Goal: Task Accomplishment & Management: Complete application form

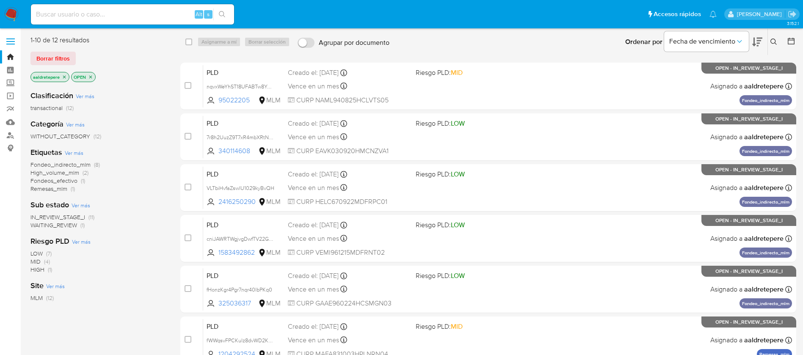
click at [138, 14] on input at bounding box center [132, 14] width 203 height 11
paste input "712197112"
type input "712197112"
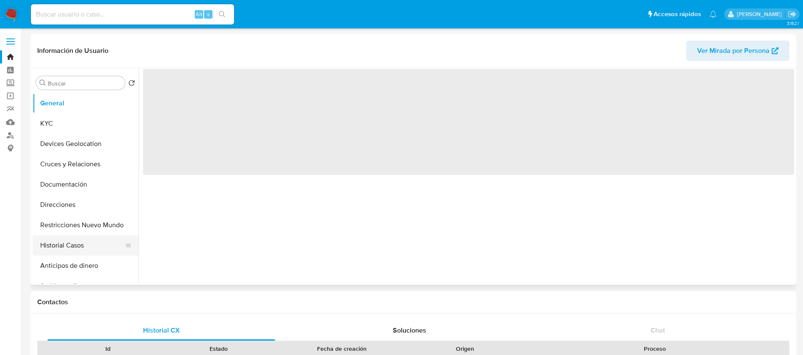
click at [62, 249] on button "Historial Casos" at bounding box center [82, 245] width 99 height 20
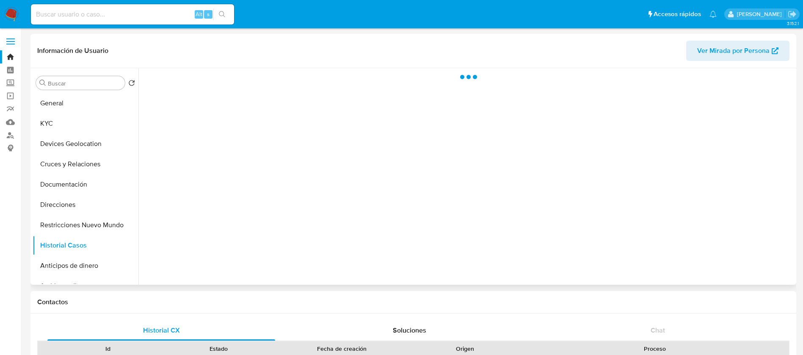
select select "10"
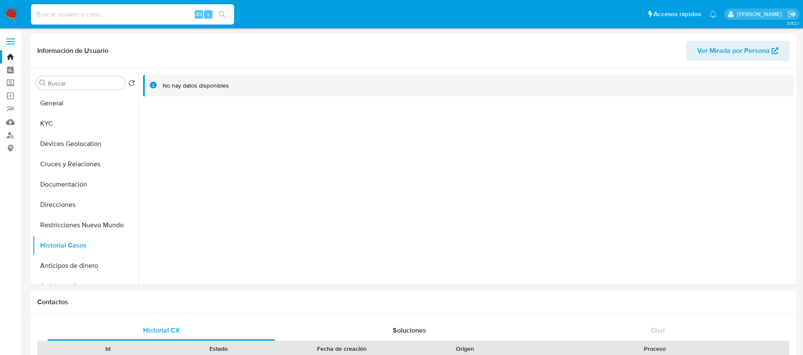
click at [66, 19] on input at bounding box center [132, 14] width 203 height 11
paste input "712197112"
click at [61, 131] on button "KYC" at bounding box center [82, 123] width 99 height 20
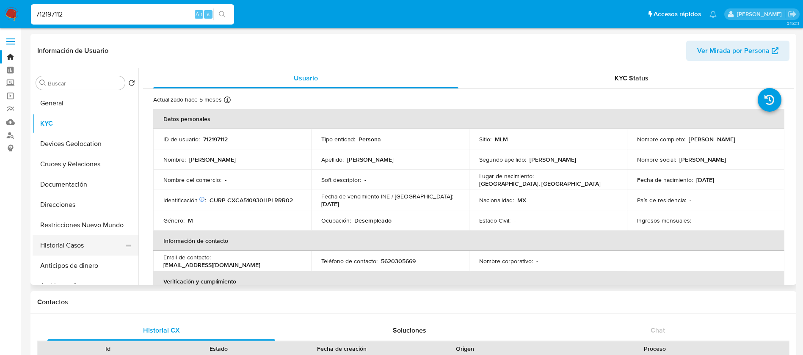
click at [68, 242] on button "Historial Casos" at bounding box center [82, 245] width 99 height 20
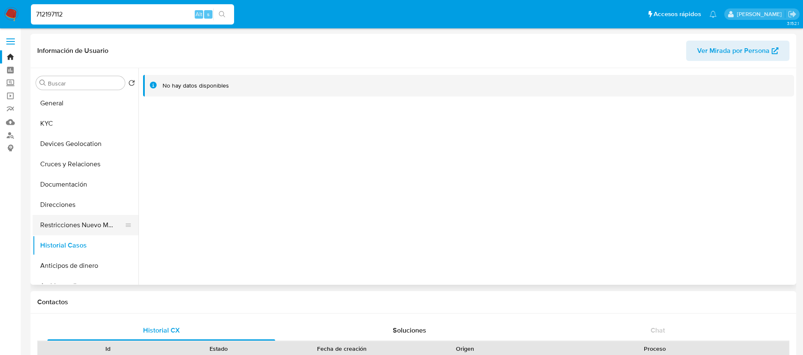
click at [83, 225] on button "Restricciones Nuevo Mundo" at bounding box center [82, 225] width 99 height 20
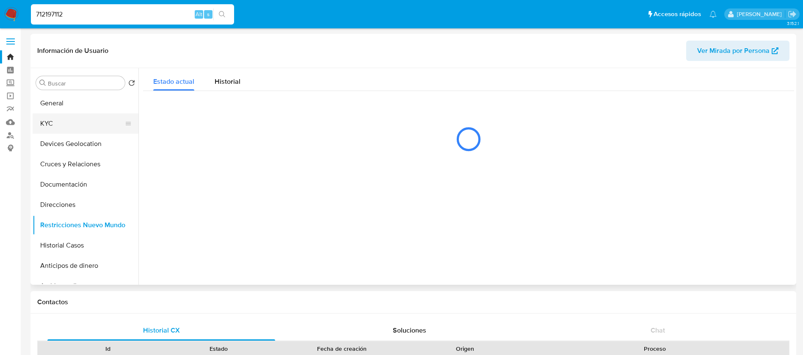
click at [46, 123] on button "KYC" at bounding box center [82, 123] width 99 height 20
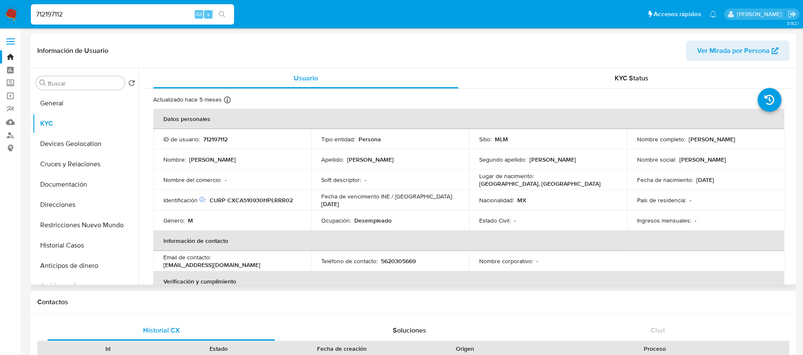
click at [504, 212] on td "Estado Civil : -" at bounding box center [548, 220] width 158 height 20
drag, startPoint x: 154, startPoint y: 10, endPoint x: 0, endPoint y: -36, distance: 161.2
paste input "106217057"
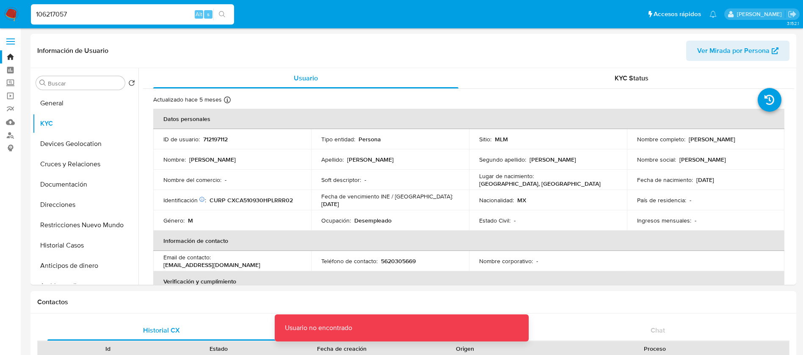
drag, startPoint x: 71, startPoint y: 20, endPoint x: 85, endPoint y: 14, distance: 15.3
click at [80, 17] on div "106217057 Alt s" at bounding box center [132, 14] width 203 height 20
click at [85, 13] on input "106217057" at bounding box center [132, 14] width 203 height 11
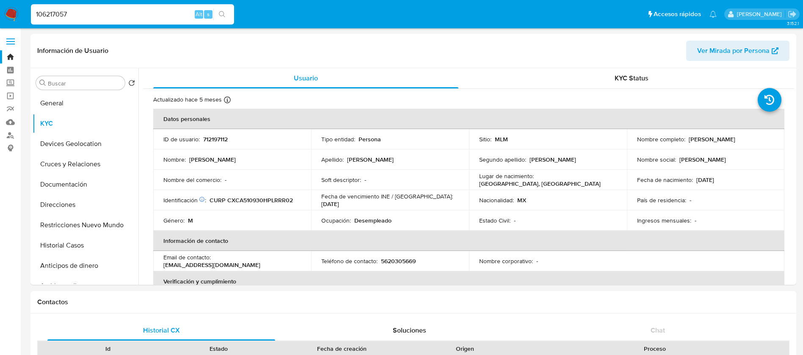
click at [86, 14] on input "106217057" at bounding box center [132, 14] width 203 height 11
type input "106217057"
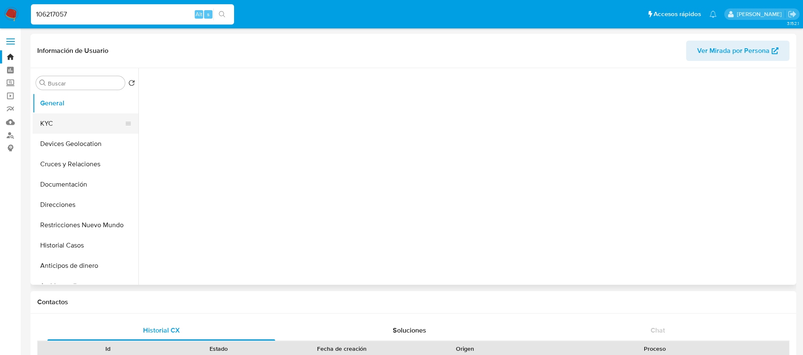
click at [88, 121] on button "KYC" at bounding box center [82, 123] width 99 height 20
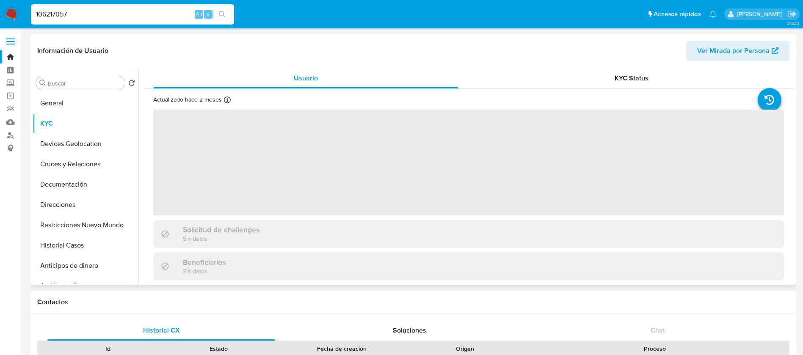
select select "10"
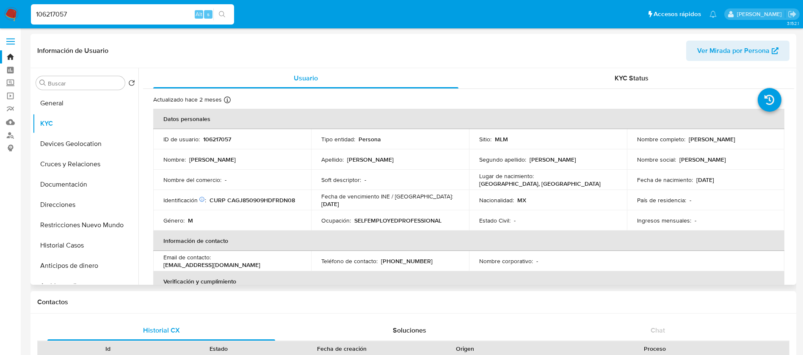
click at [581, 200] on div "Nacionalidad : MX" at bounding box center [548, 200] width 138 height 8
click at [113, 220] on button "Restricciones Nuevo Mundo" at bounding box center [82, 225] width 99 height 20
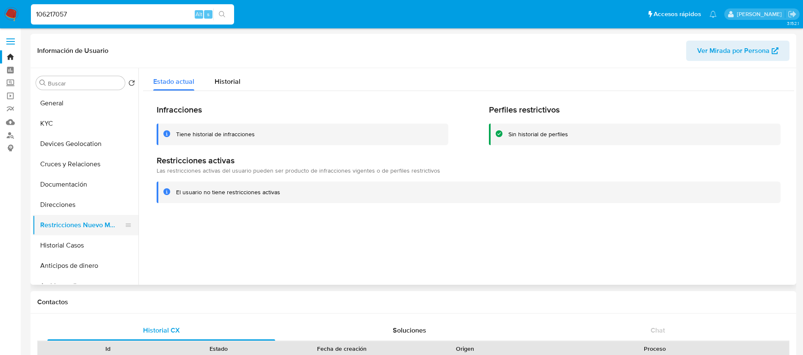
click at [66, 232] on button "Restricciones Nuevo Mundo" at bounding box center [82, 225] width 99 height 20
click at [64, 241] on button "Historial Casos" at bounding box center [82, 245] width 99 height 20
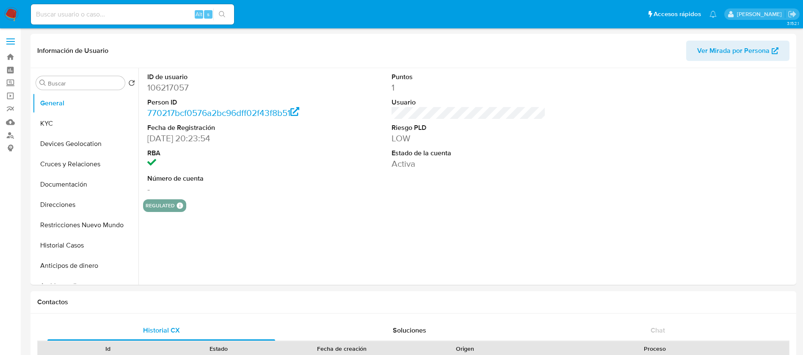
select select "10"
click at [8, 6] on nav "Pausado Ver notificaciones Alt s Accesos rápidos Presiona las siguientes teclas…" at bounding box center [401, 14] width 803 height 28
click at [8, 20] on img at bounding box center [11, 14] width 14 height 14
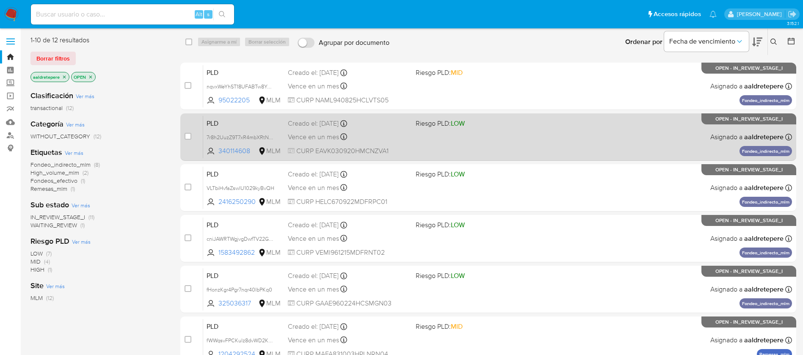
click at [520, 121] on span "Riesgo PLD: LOW" at bounding box center [476, 122] width 121 height 11
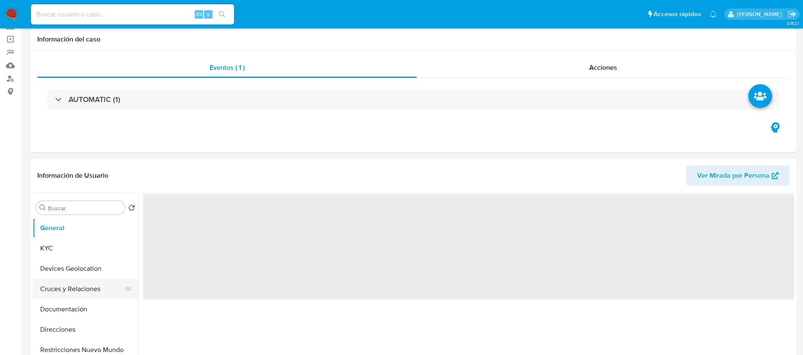
scroll to position [127, 0]
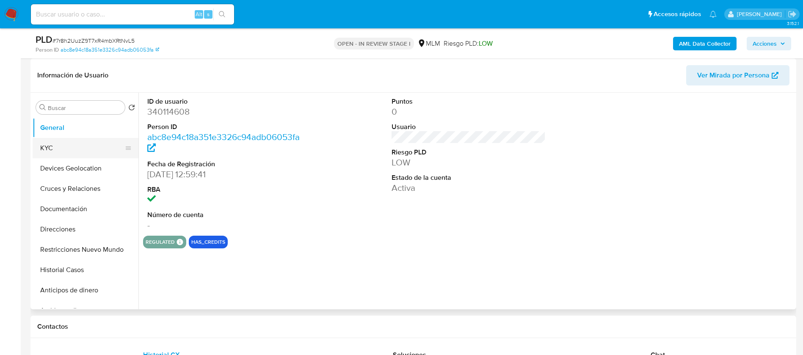
click at [86, 141] on button "KYC" at bounding box center [82, 148] width 99 height 20
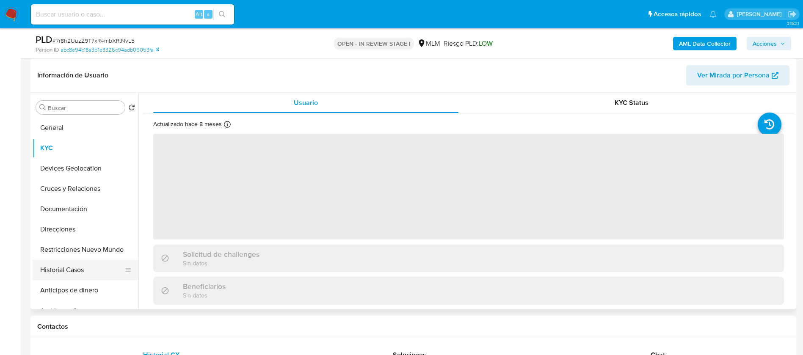
select select "10"
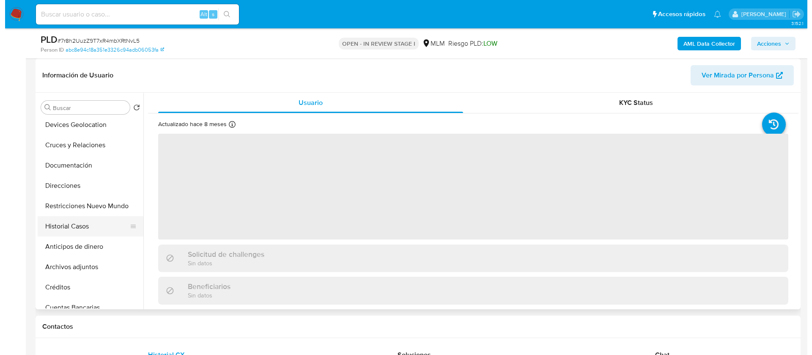
scroll to position [63, 0]
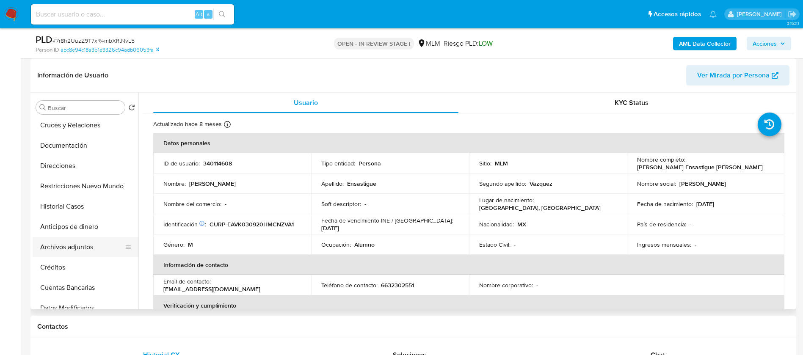
click at [86, 244] on button "Archivos adjuntos" at bounding box center [82, 247] width 99 height 20
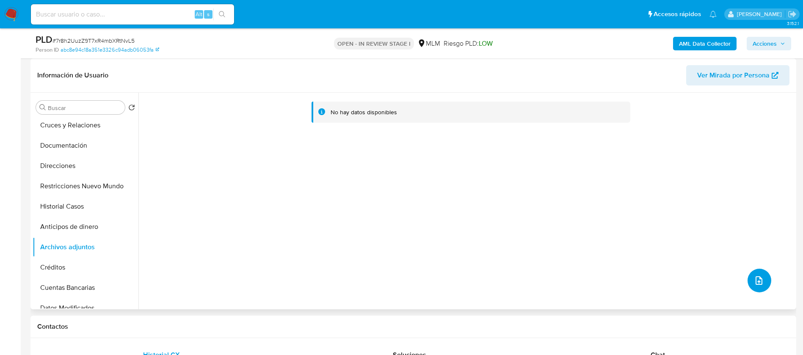
click at [759, 282] on icon "upload-file" at bounding box center [759, 280] width 10 height 10
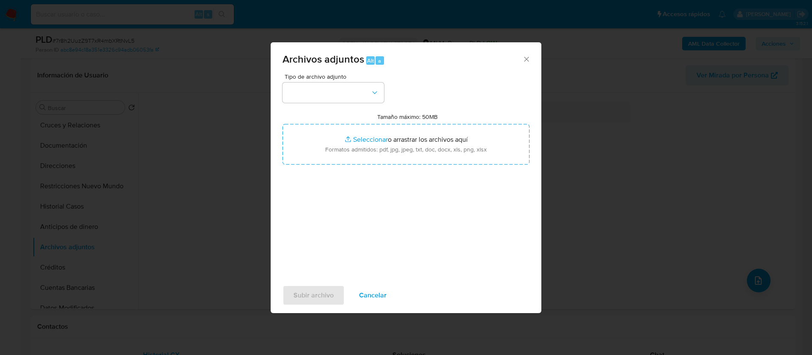
click at [343, 89] on button "button" at bounding box center [334, 93] width 102 height 20
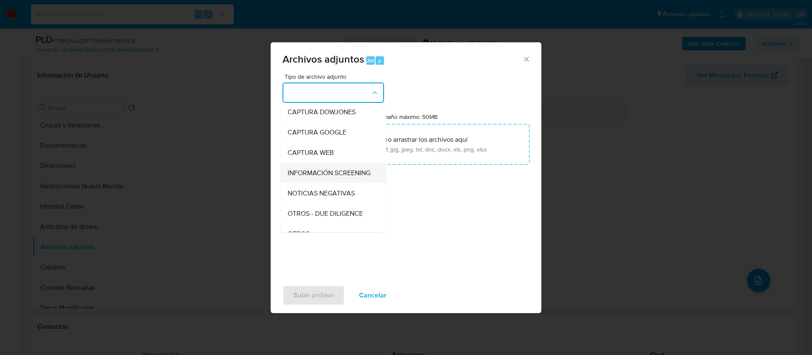
scroll to position [87, 0]
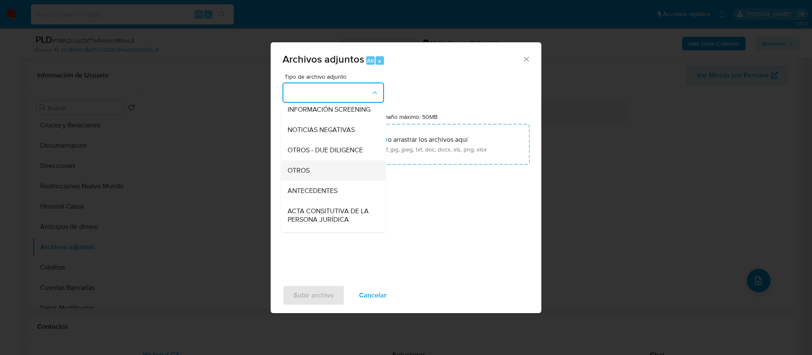
click at [338, 176] on div "OTROS" at bounding box center [331, 170] width 86 height 20
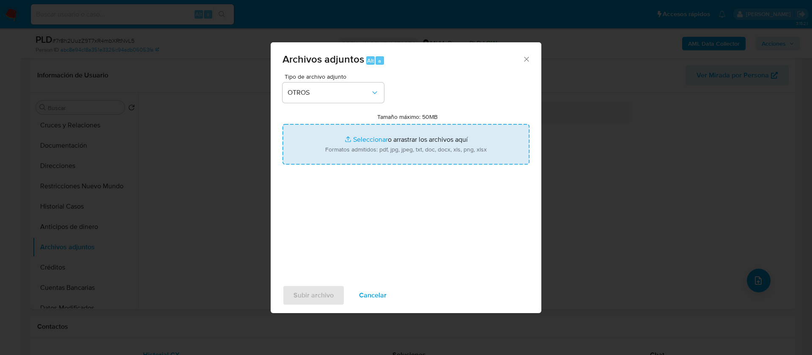
click at [395, 154] on input "Tamaño máximo: 50MB Seleccionar archivos" at bounding box center [406, 144] width 247 height 41
type input "C:\fakepath\340114608_KEVIN BARUCH ENSASTIGUE VAZQUEZ _JULIO 2025.xlsx"
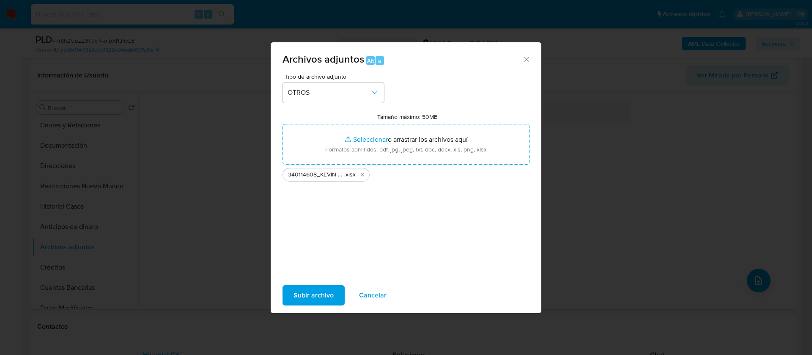
click at [306, 295] on span "Subir archivo" at bounding box center [314, 295] width 40 height 19
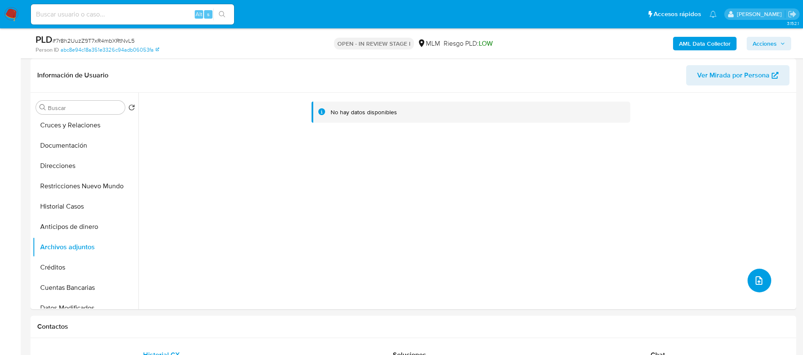
click at [754, 281] on icon "upload-file" at bounding box center [759, 280] width 10 height 10
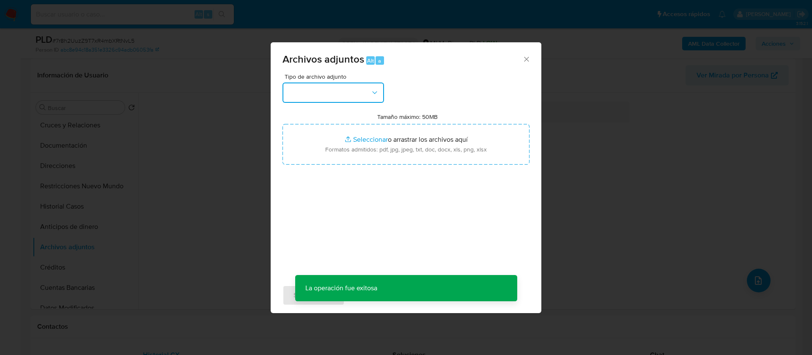
click at [352, 98] on button "button" at bounding box center [334, 93] width 102 height 20
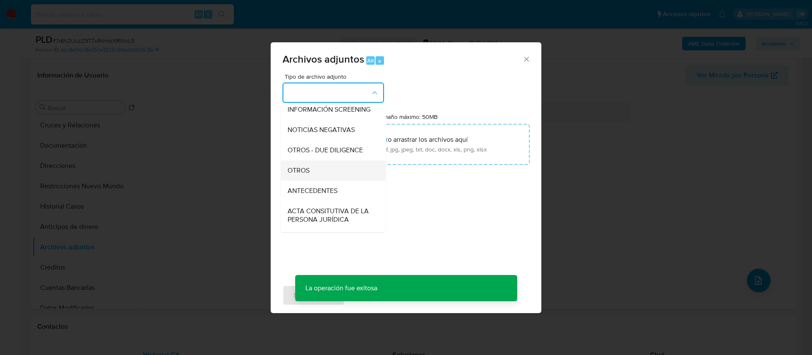
click at [332, 179] on div "OTROS" at bounding box center [331, 170] width 86 height 20
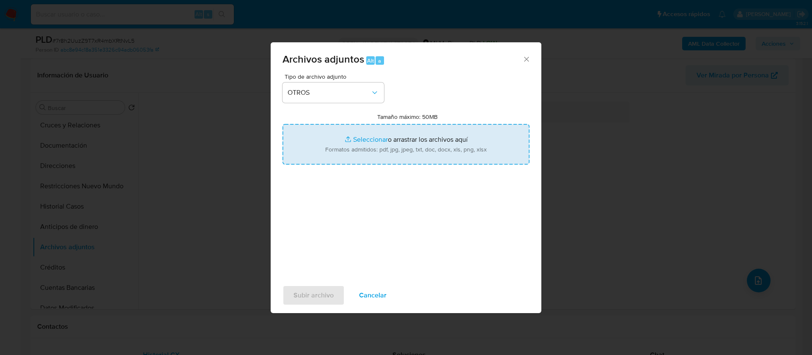
click at [430, 132] on input "Tamaño máximo: 50MB Seleccionar archivos" at bounding box center [406, 144] width 247 height 41
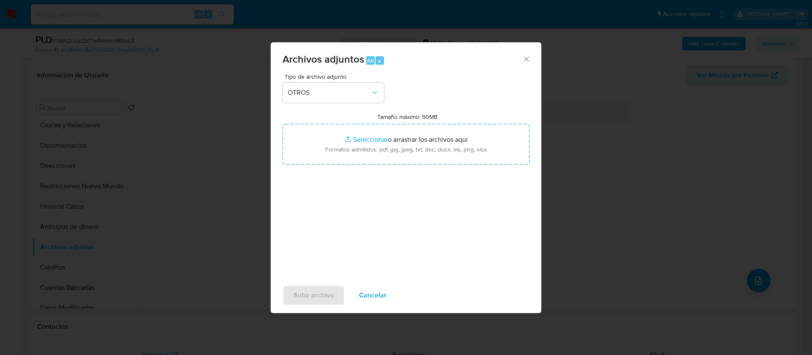
click at [223, 273] on div "Archivos adjuntos Alt a Tipo de archivo adjunto OTROS Tamaño máximo: 50MB Selec…" at bounding box center [406, 177] width 812 height 355
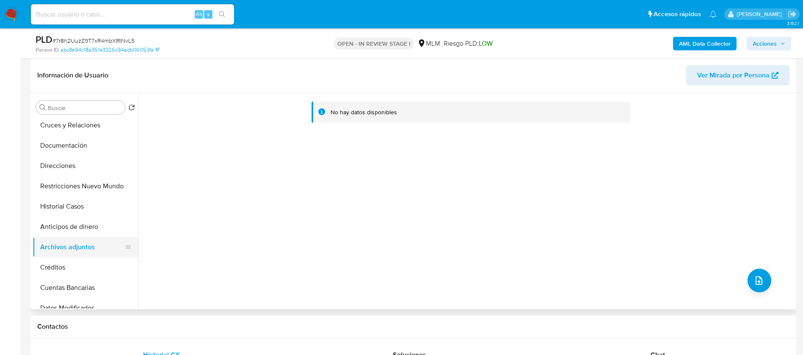
click at [104, 237] on button "Archivos adjuntos" at bounding box center [82, 247] width 99 height 20
click at [85, 228] on button "Anticipos de dinero" at bounding box center [82, 227] width 99 height 20
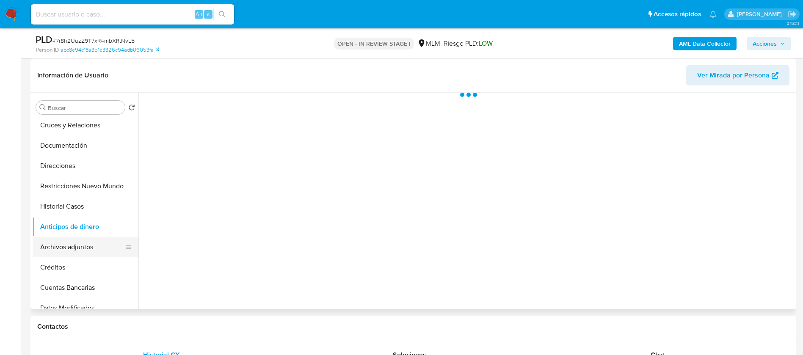
click at [83, 242] on button "Archivos adjuntos" at bounding box center [82, 247] width 99 height 20
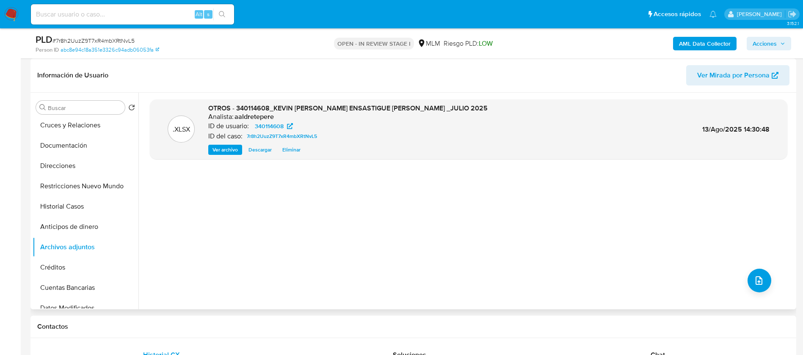
click at [767, 277] on div ".XLSX OTROS - 340114608_KEVIN BARUCH ENSASTIGUE VAZQUEZ _JULIO 2025 Analista: a…" at bounding box center [468, 200] width 637 height 203
click at [763, 282] on button "upload-file" at bounding box center [759, 281] width 24 height 24
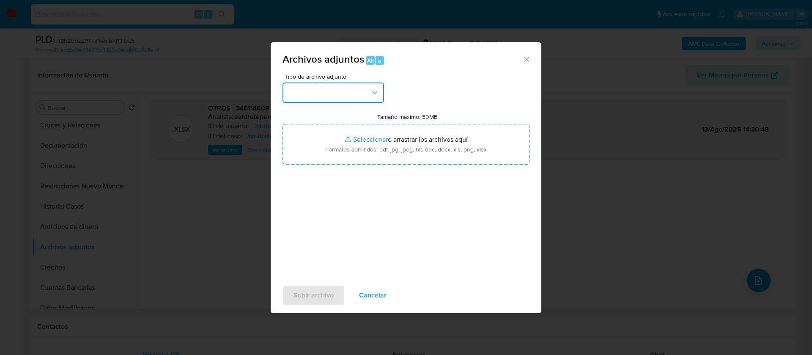
click at [310, 85] on button "button" at bounding box center [334, 93] width 102 height 20
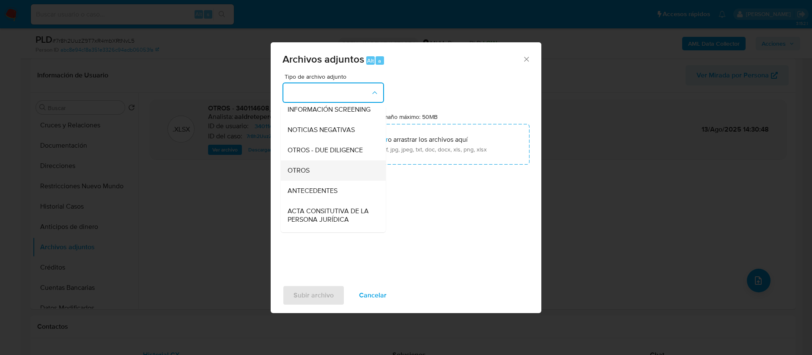
click at [314, 181] on div "OTROS" at bounding box center [331, 170] width 86 height 20
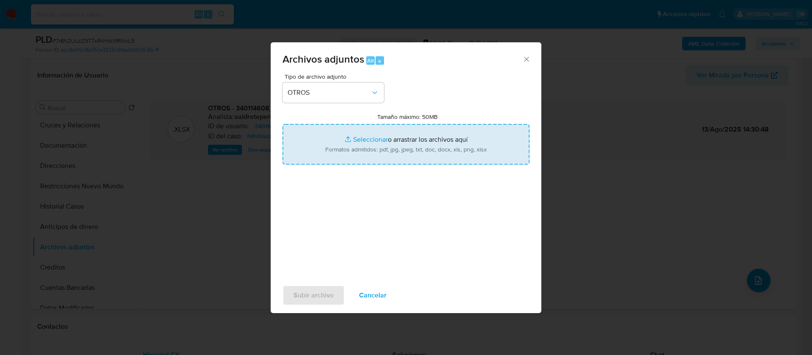
click at [355, 140] on input "Tamaño máximo: 50MB Seleccionar archivos" at bounding box center [406, 144] width 247 height 41
type input "C:\fakepath\340114608_KEVIN BARUCH ENSASTIGUE VAZQUEZ_JULIO 2025.pdf"
click at [304, 296] on span "Subir archivo" at bounding box center [314, 295] width 40 height 19
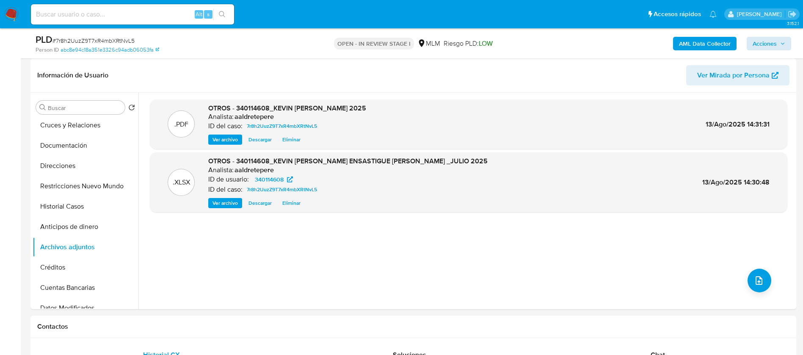
drag, startPoint x: 762, startPoint y: 52, endPoint x: 762, endPoint y: 47, distance: 4.7
click at [762, 48] on div "AML Data Collector Acciones" at bounding box center [666, 43] width 250 height 20
click at [762, 46] on span "Acciones" at bounding box center [764, 44] width 24 height 14
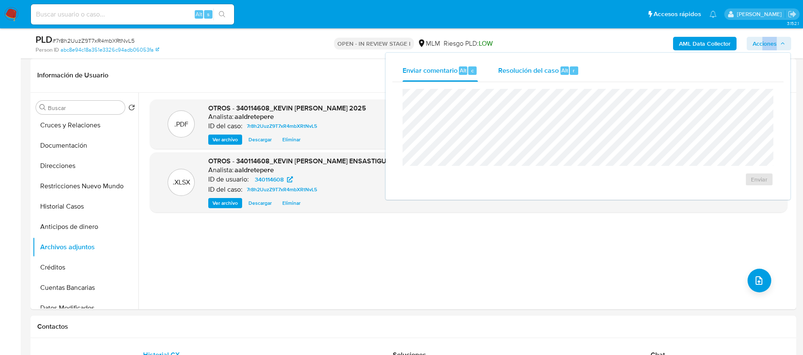
click at [545, 70] on span "Resolución del caso" at bounding box center [528, 70] width 61 height 10
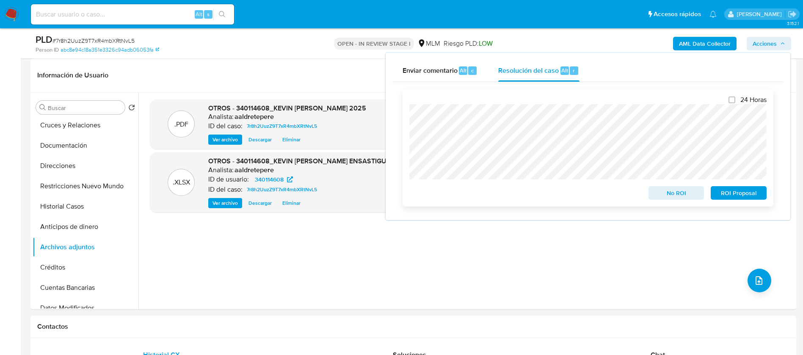
click at [409, 134] on div "24 Horas No ROI ROI Proposal" at bounding box center [587, 148] width 371 height 118
click at [663, 193] on span "No ROI" at bounding box center [676, 193] width 44 height 12
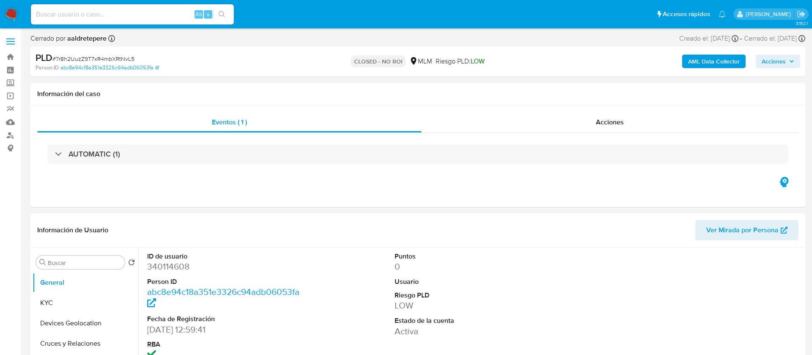
select select "10"
click at [89, 6] on div "Alt s" at bounding box center [132, 14] width 203 height 20
click at [89, 10] on input at bounding box center [132, 14] width 203 height 11
paste input "325036317"
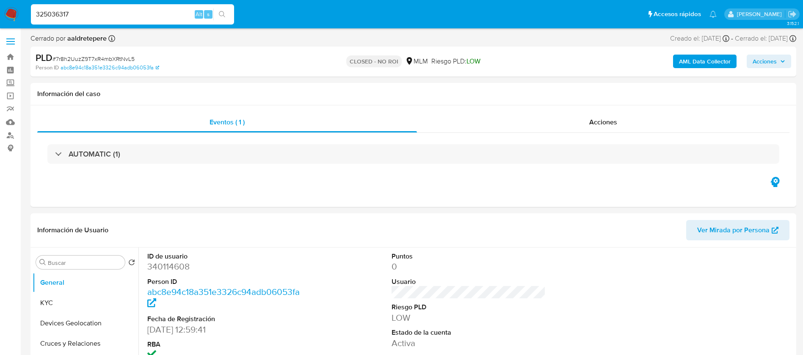
type input "325036317"
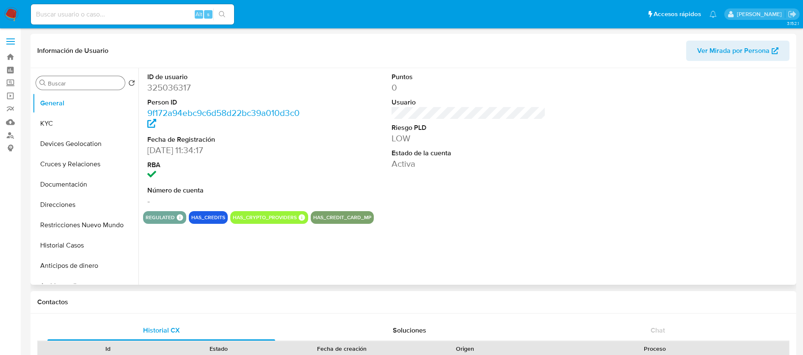
select select "10"
drag, startPoint x: 89, startPoint y: 22, endPoint x: 88, endPoint y: 10, distance: 12.7
click at [88, 20] on div "Alt s" at bounding box center [132, 14] width 203 height 20
click at [88, 10] on input at bounding box center [132, 14] width 203 height 11
paste input "699451358"
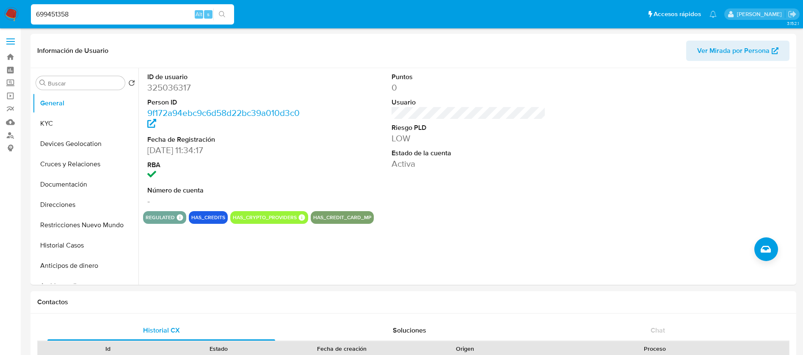
type input "699451358"
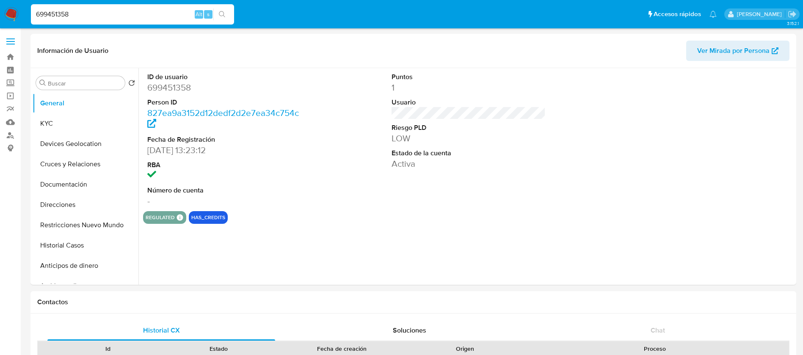
select select "10"
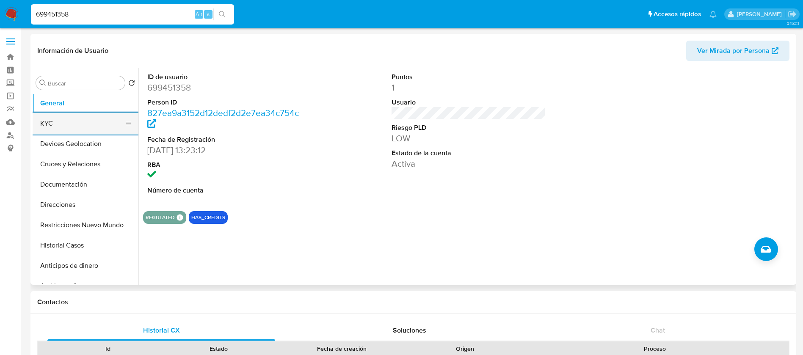
click at [72, 125] on button "KYC" at bounding box center [82, 123] width 99 height 20
select select "10"
click at [42, 125] on button "KYC" at bounding box center [82, 123] width 99 height 20
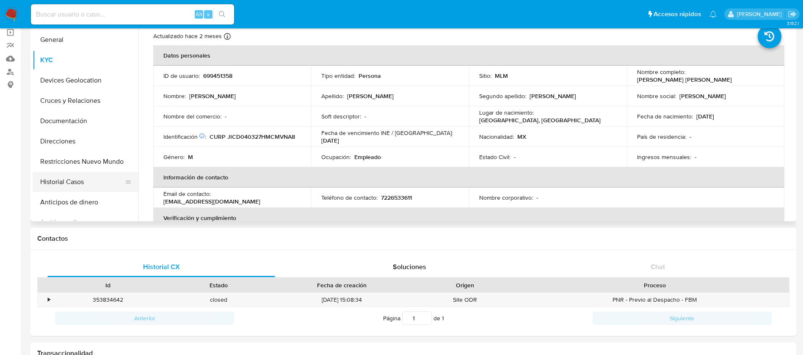
click at [66, 177] on button "Historial Casos" at bounding box center [82, 182] width 99 height 20
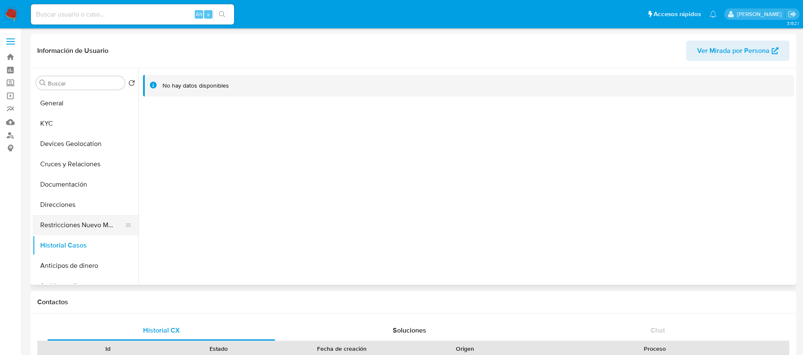
click at [85, 222] on button "Restricciones Nuevo Mundo" at bounding box center [82, 225] width 99 height 20
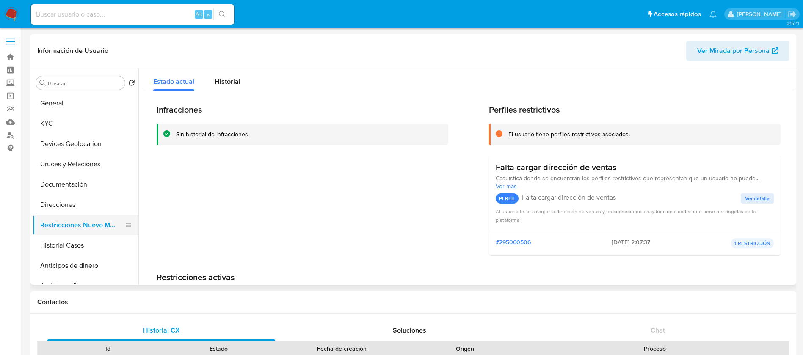
drag, startPoint x: 58, startPoint y: 247, endPoint x: 87, endPoint y: 219, distance: 40.4
click at [58, 248] on button "Historial Casos" at bounding box center [86, 245] width 106 height 20
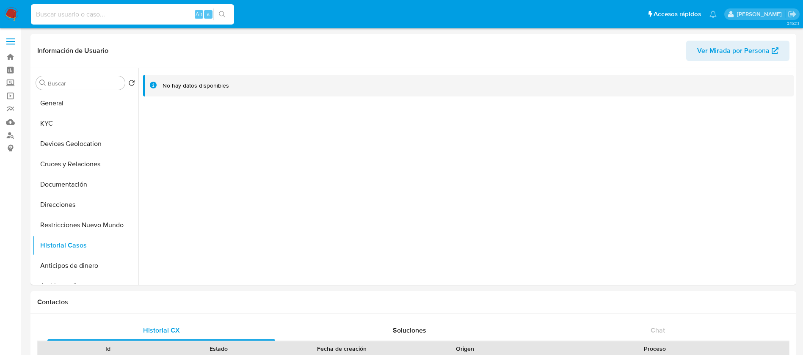
drag, startPoint x: 128, startPoint y: 17, endPoint x: 0, endPoint y: -29, distance: 135.9
paste input "2124432593"
type input "2124432593"
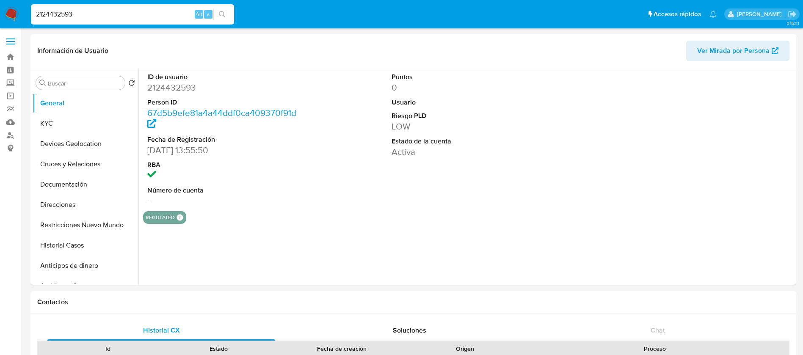
select select "10"
click at [79, 121] on button "KYC" at bounding box center [82, 123] width 99 height 20
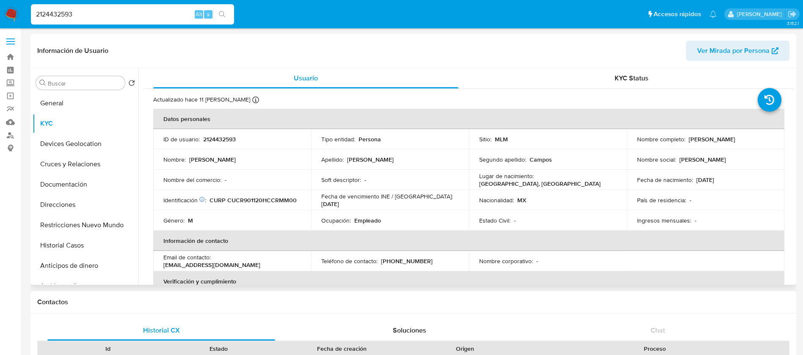
click at [567, 185] on td "Lugar de nacimiento : MEXICO, CAMPECHE" at bounding box center [548, 180] width 158 height 20
click at [109, 228] on button "Restricciones Nuevo Mundo" at bounding box center [82, 225] width 99 height 20
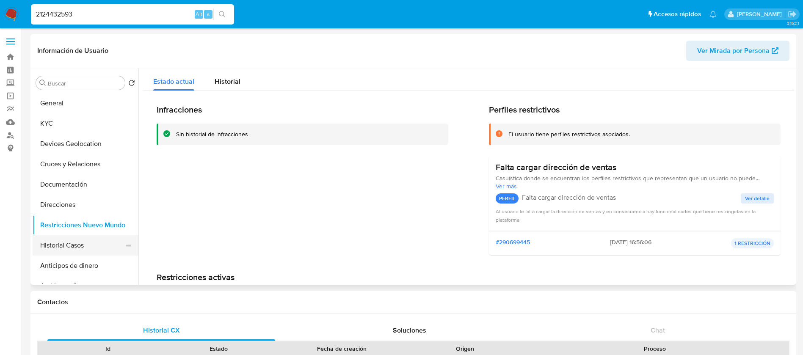
click at [86, 252] on button "Historial Casos" at bounding box center [82, 245] width 99 height 20
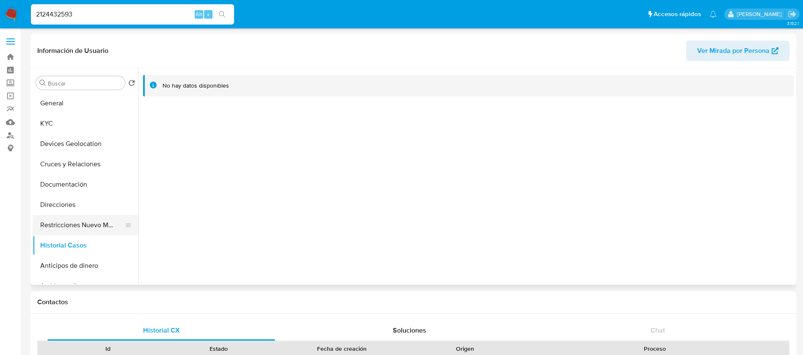
click at [89, 223] on button "Restricciones Nuevo Mundo" at bounding box center [82, 225] width 99 height 20
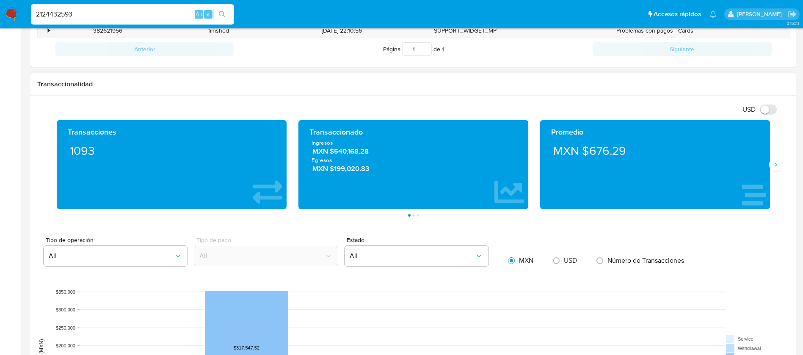
scroll to position [444, 0]
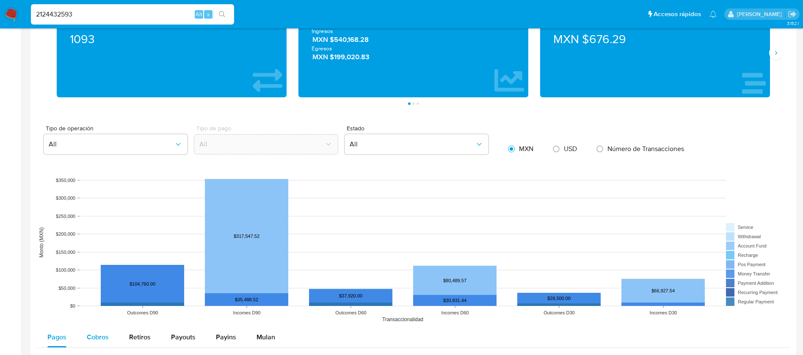
click at [85, 339] on button "Cobros" at bounding box center [98, 337] width 42 height 20
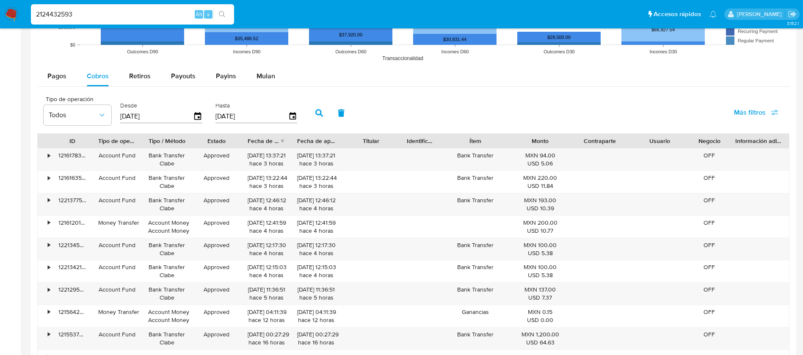
scroll to position [762, 0]
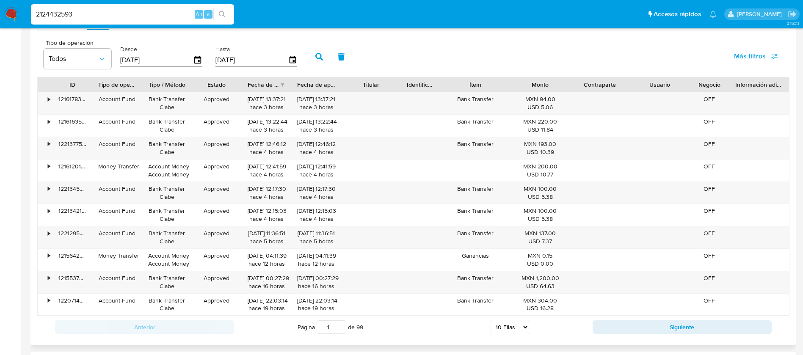
click at [499, 330] on select "5 Filas 10 Filas 20 Filas 25 Filas 50 Filas 100 Filas" at bounding box center [509, 327] width 39 height 14
select select "100"
click at [490, 320] on select "5 Filas 10 Filas 20 Filas 25 Filas 50 Filas 100 Filas" at bounding box center [509, 327] width 39 height 14
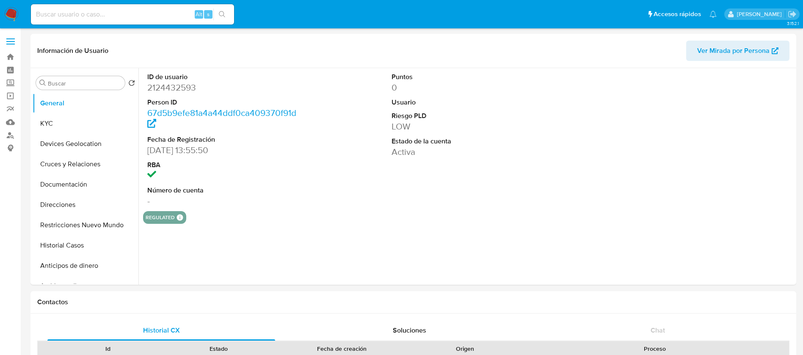
select select "10"
click at [71, 117] on button "KYC" at bounding box center [82, 123] width 99 height 20
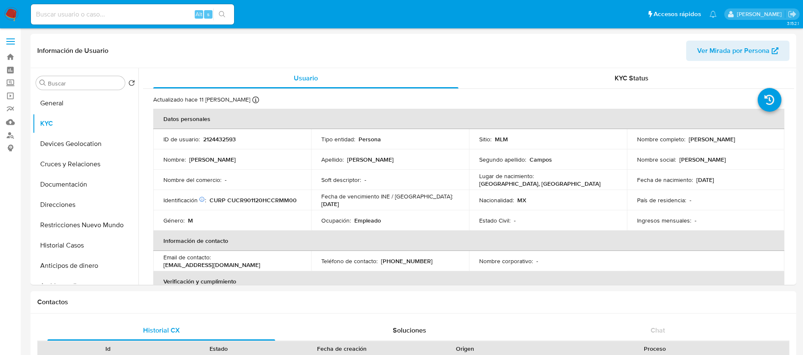
click at [5, 7] on img at bounding box center [11, 14] width 14 height 14
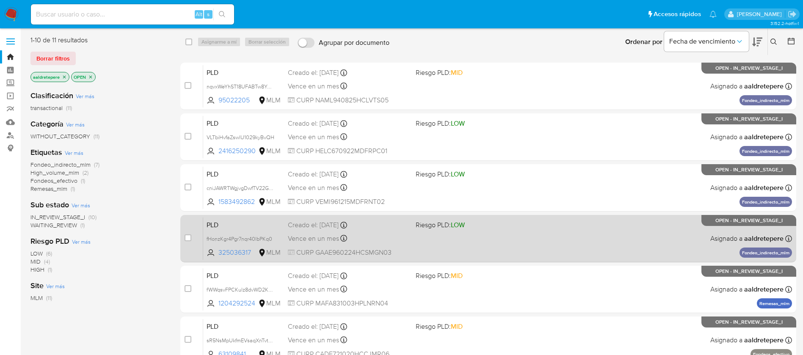
click at [483, 232] on div "PLD fHonzKgr4Pgr7nqr40lbPKq0 325036317 MLM Riesgo PLD: LOW Creado el: [DATE] Cr…" at bounding box center [497, 238] width 589 height 43
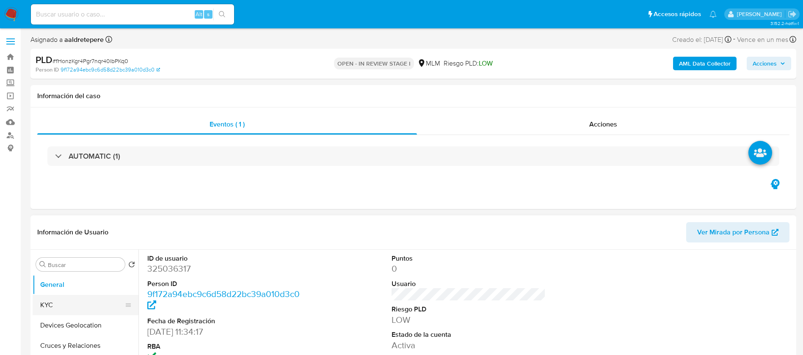
click at [76, 297] on button "KYC" at bounding box center [82, 305] width 99 height 20
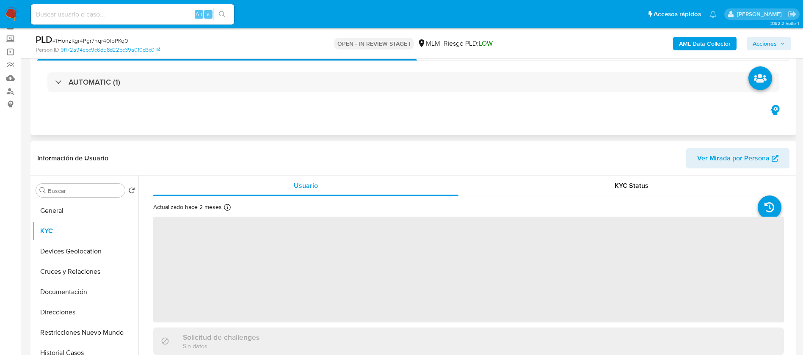
scroll to position [63, 0]
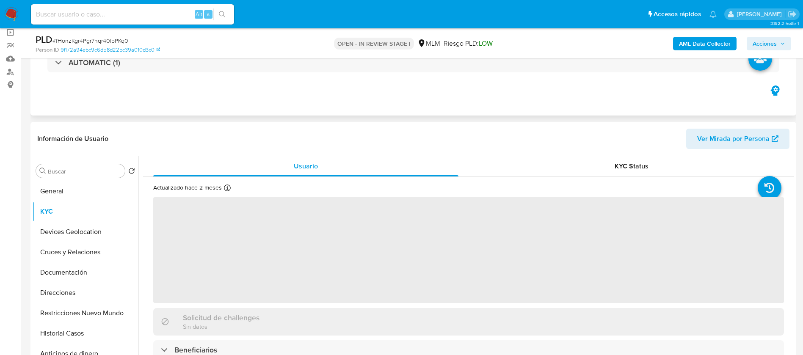
select select "10"
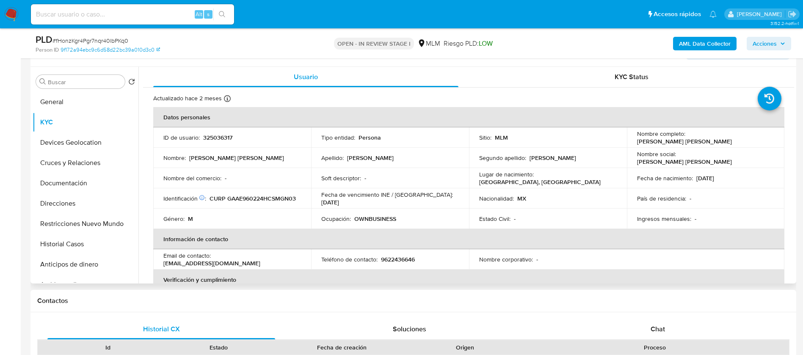
scroll to position [190, 0]
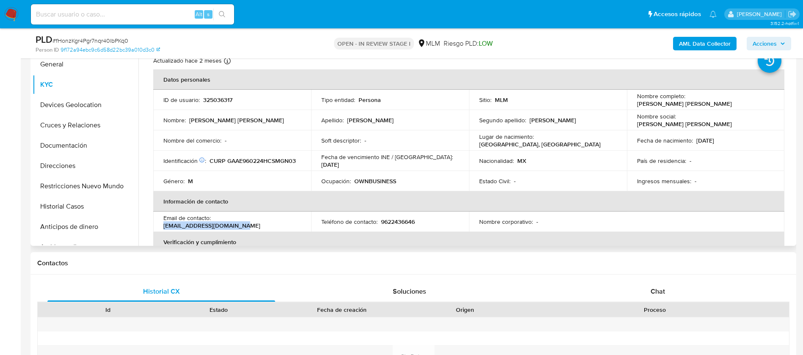
drag, startPoint x: 297, startPoint y: 226, endPoint x: 215, endPoint y: 223, distance: 81.7
click at [215, 223] on td "Email de contacto : [EMAIL_ADDRESS][DOMAIN_NAME]" at bounding box center [232, 222] width 158 height 20
copy p "[EMAIL_ADDRESS][DOMAIN_NAME]"
click at [394, 221] on p "9622436646" at bounding box center [398, 222] width 34 height 8
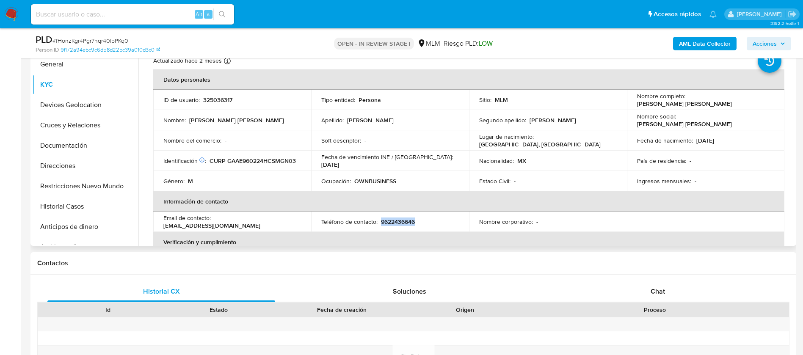
copy p "9622436646"
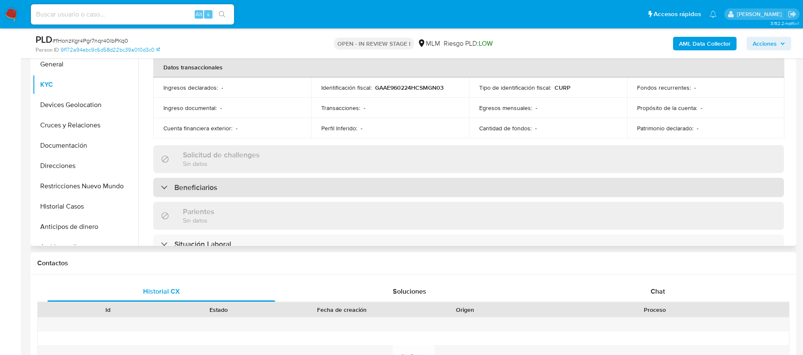
scroll to position [254, 0]
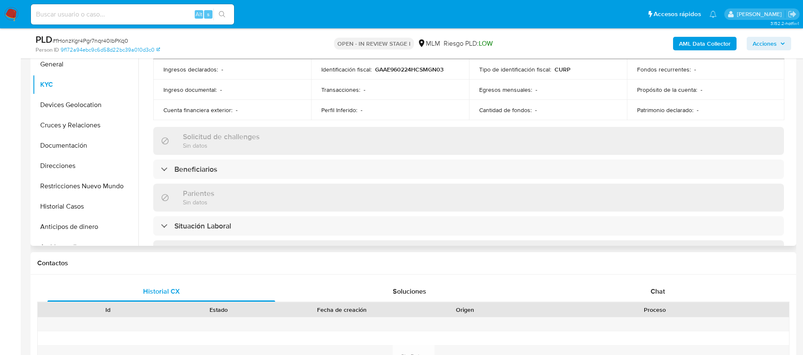
click at [315, 184] on div "Parientes Sin datos" at bounding box center [468, 198] width 630 height 28
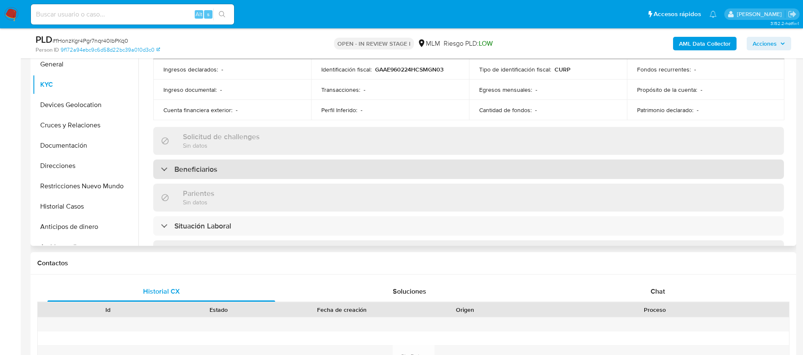
click at [314, 173] on div "Beneficiarios" at bounding box center [468, 169] width 630 height 19
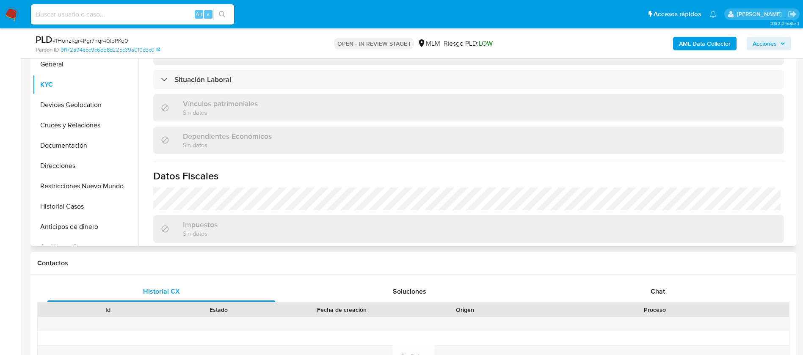
scroll to position [630, 0]
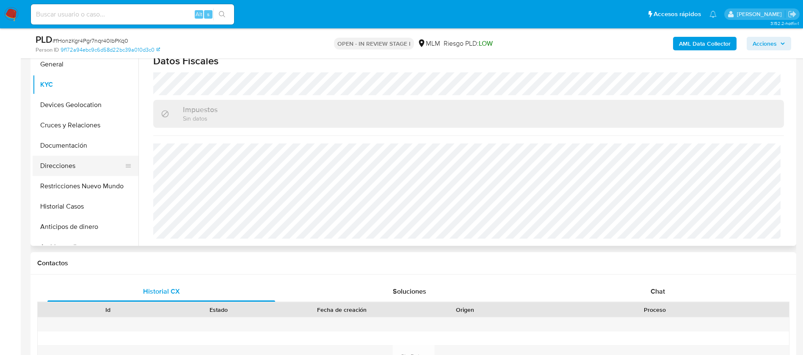
click at [55, 164] on button "Direcciones" at bounding box center [82, 166] width 99 height 20
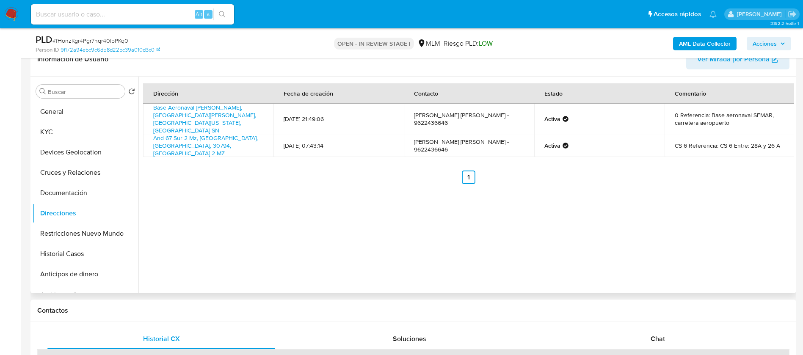
scroll to position [127, 0]
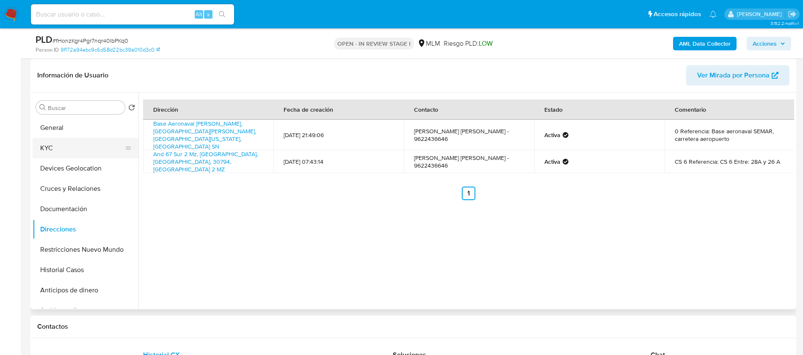
click at [42, 149] on button "KYC" at bounding box center [82, 148] width 99 height 20
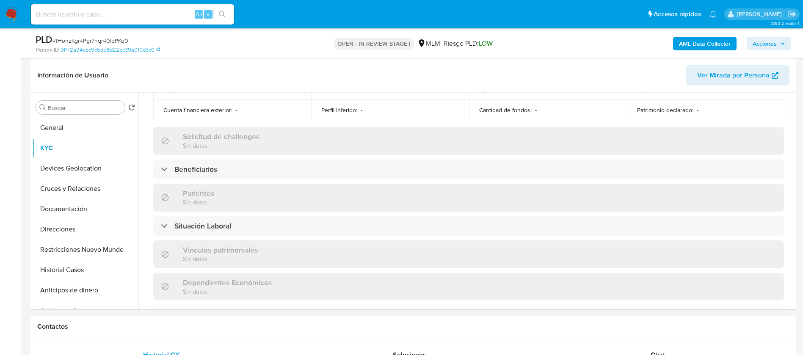
scroll to position [515, 0]
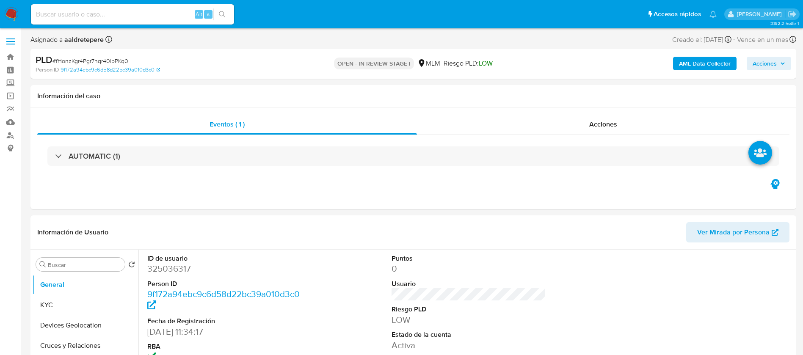
select select "10"
click at [15, 11] on img at bounding box center [11, 14] width 14 height 14
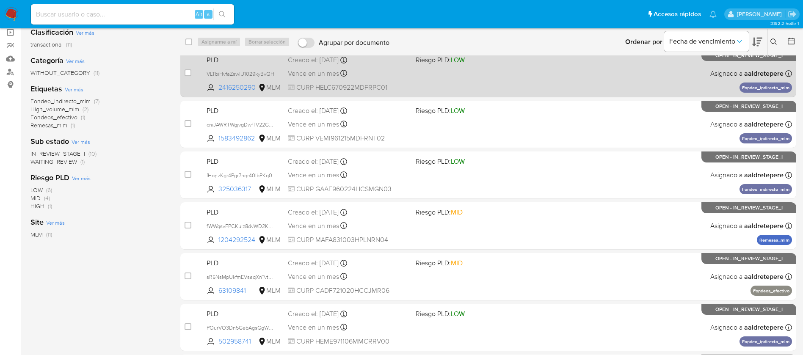
scroll to position [127, 0]
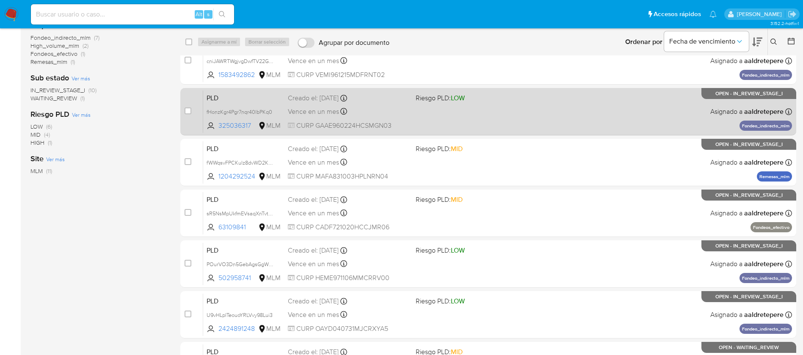
click at [459, 100] on span "LOW" at bounding box center [458, 98] width 14 height 10
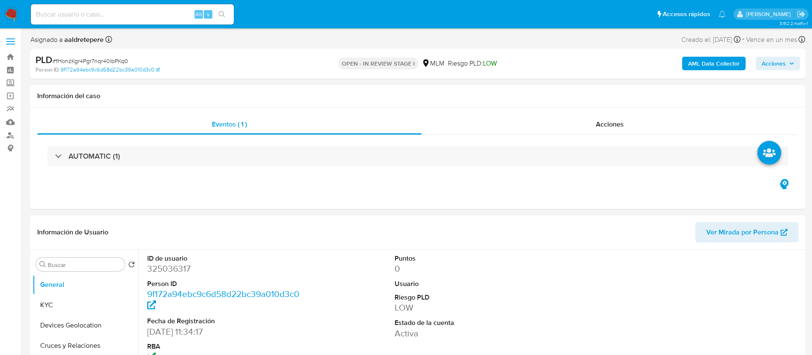
select select "10"
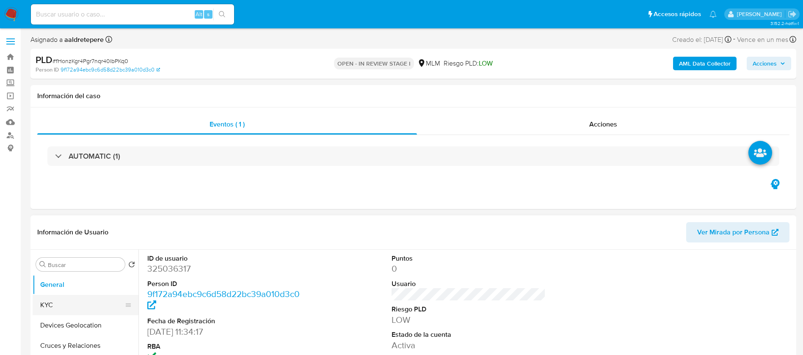
drag, startPoint x: 57, startPoint y: 311, endPoint x: 71, endPoint y: 295, distance: 21.3
click at [58, 311] on button "KYC" at bounding box center [82, 305] width 99 height 20
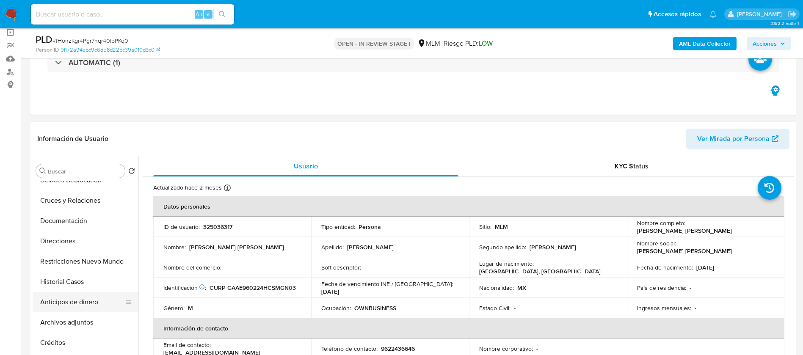
scroll to position [63, 0]
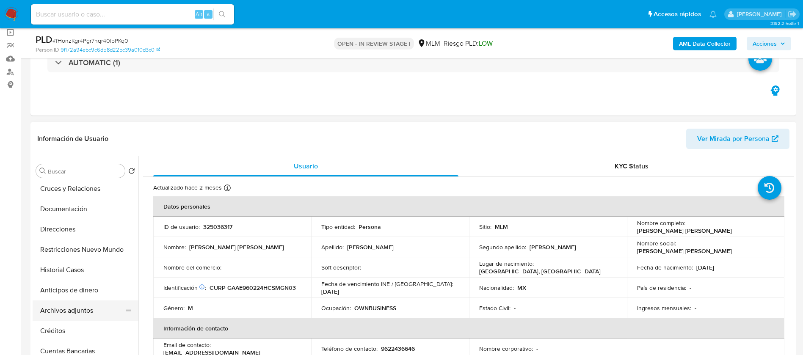
click at [91, 315] on button "Archivos adjuntos" at bounding box center [82, 310] width 99 height 20
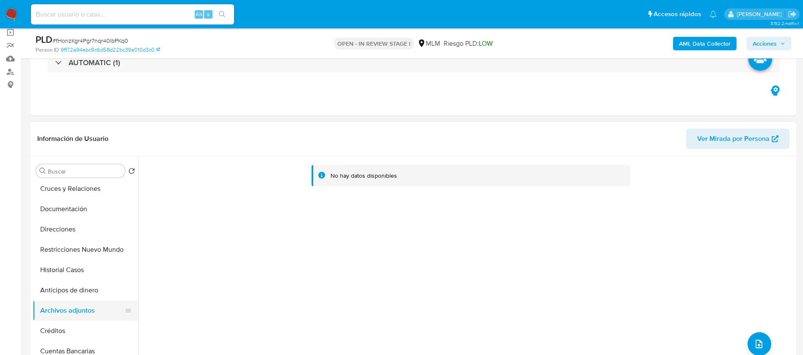
click at [77, 309] on button "Archivos adjuntos" at bounding box center [82, 310] width 99 height 20
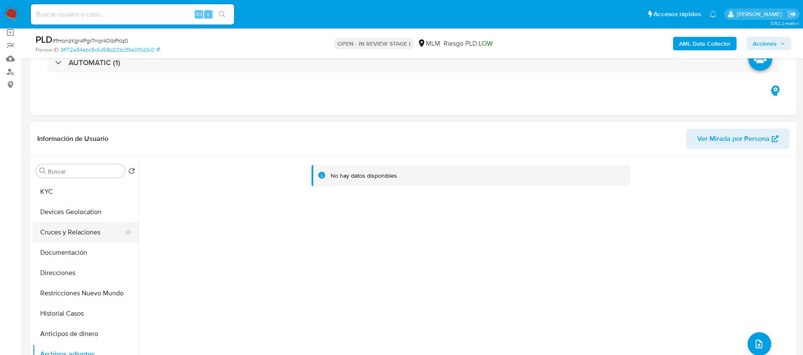
scroll to position [0, 0]
click at [83, 213] on button "KYC" at bounding box center [82, 211] width 99 height 20
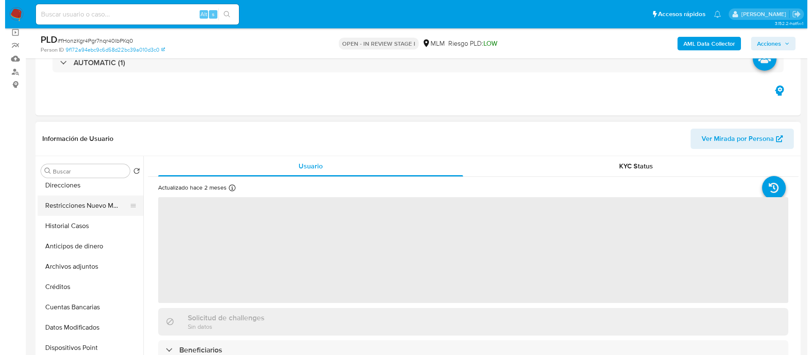
scroll to position [127, 0]
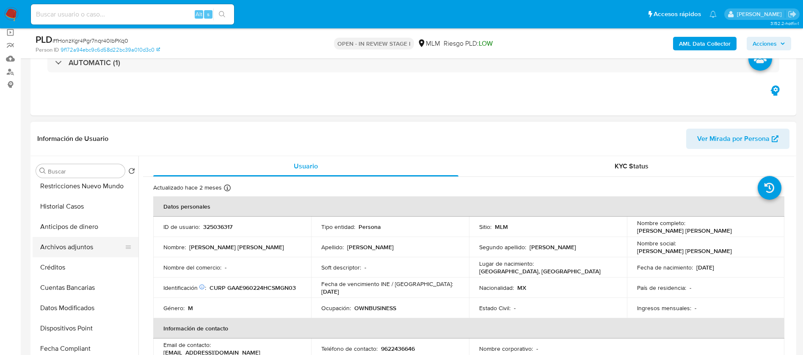
click at [83, 248] on button "Archivos adjuntos" at bounding box center [82, 247] width 99 height 20
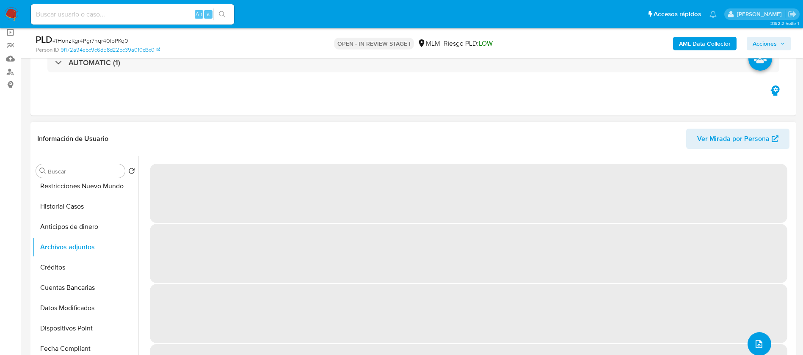
click at [749, 335] on button "upload-file" at bounding box center [759, 344] width 24 height 24
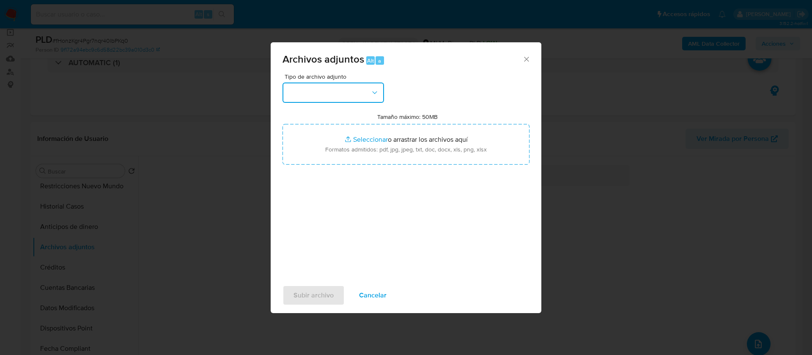
click at [330, 97] on button "button" at bounding box center [334, 93] width 102 height 20
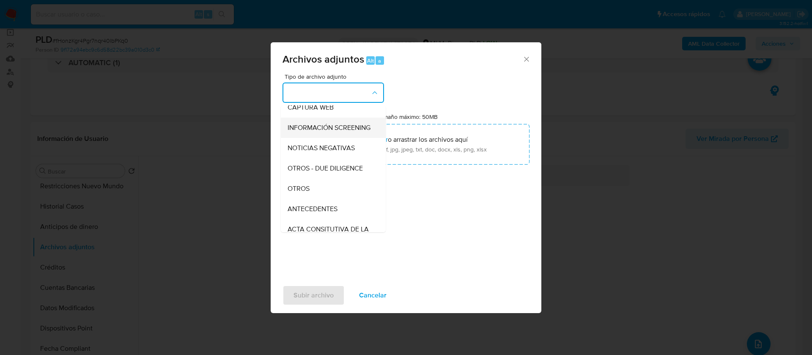
scroll to position [87, 0]
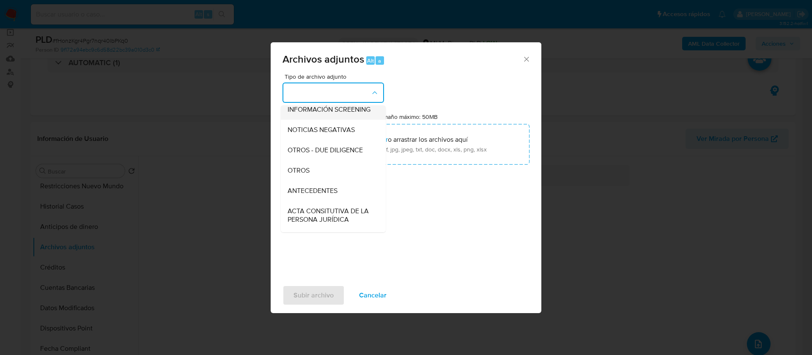
click at [335, 180] on div "OTROS" at bounding box center [331, 170] width 86 height 20
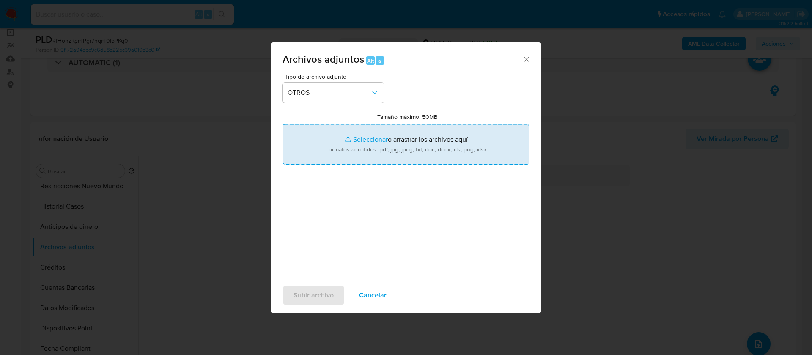
click at [408, 150] on input "Tamaño máximo: 50MB Seleccionar archivos" at bounding box center [406, 144] width 247 height 41
type input "C:\fakepath\325036317_JOSE [PERSON_NAME] 2025.pdf"
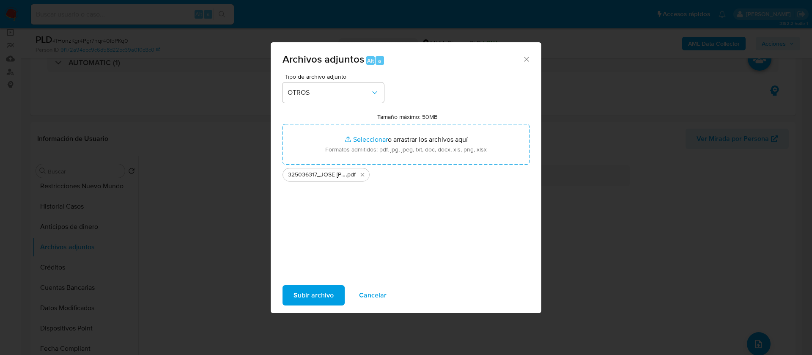
click at [308, 298] on span "Subir archivo" at bounding box center [314, 295] width 40 height 19
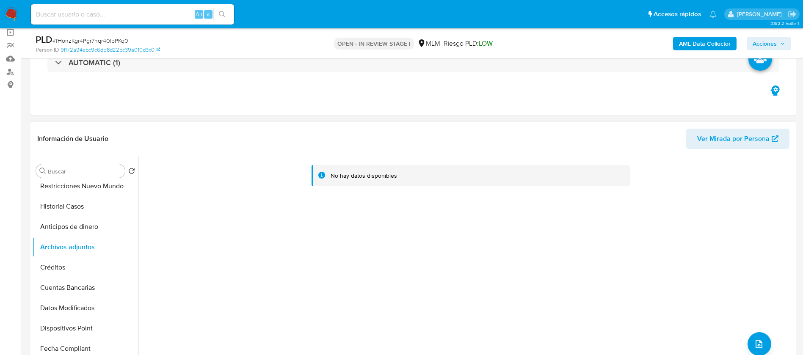
click at [716, 343] on div "No hay datos disponibles" at bounding box center [465, 264] width 655 height 217
click at [62, 276] on button "Créditos" at bounding box center [82, 267] width 99 height 20
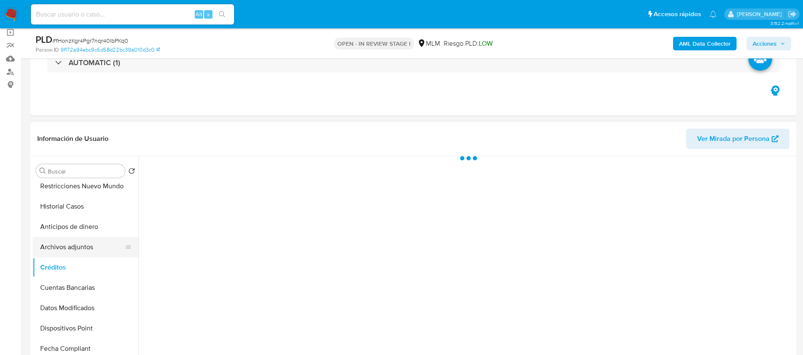
click at [63, 249] on button "Archivos adjuntos" at bounding box center [82, 247] width 99 height 20
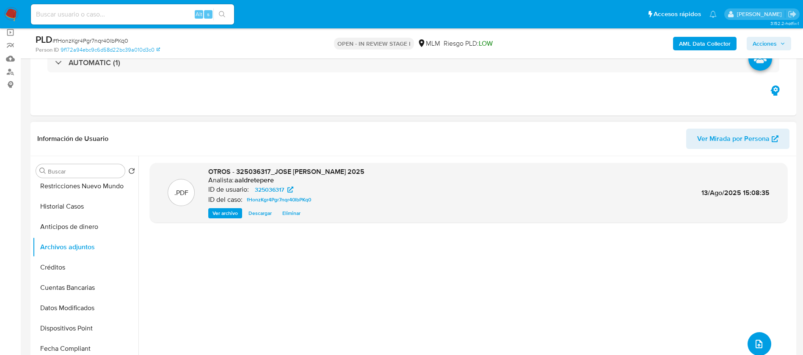
click at [762, 337] on button "upload-file" at bounding box center [759, 344] width 24 height 24
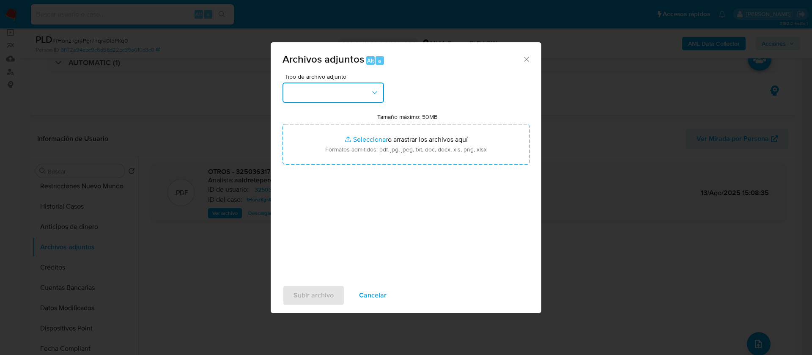
click at [333, 100] on button "button" at bounding box center [334, 93] width 102 height 20
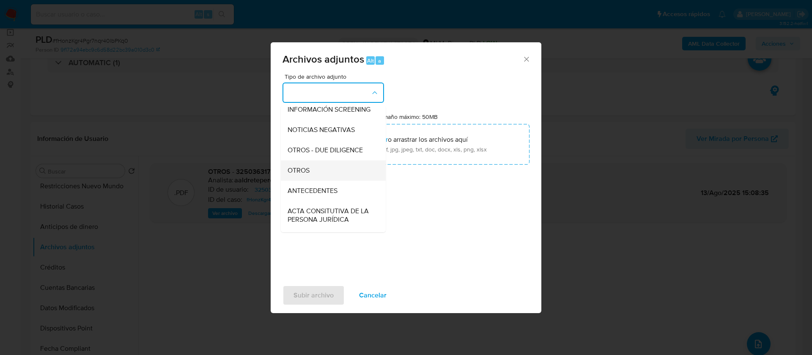
click at [314, 181] on div "OTROS" at bounding box center [331, 170] width 86 height 20
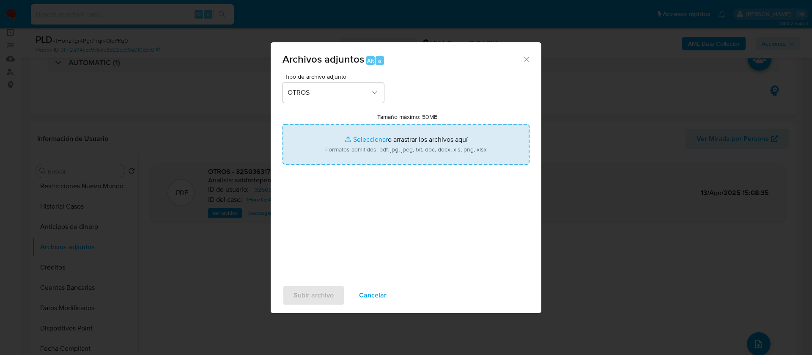
click at [410, 149] on input "Tamaño máximo: 50MB Seleccionar archivos" at bounding box center [406, 144] width 247 height 41
type input "C:\fakepath\325036317_JOSE [PERSON_NAME] 2025.xlsx"
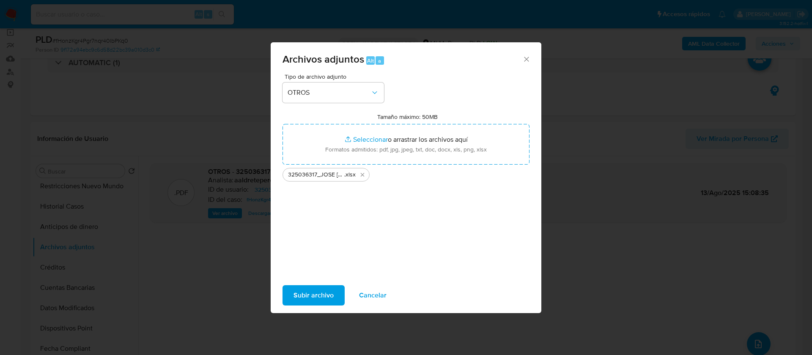
click at [294, 300] on span "Subir archivo" at bounding box center [314, 295] width 40 height 19
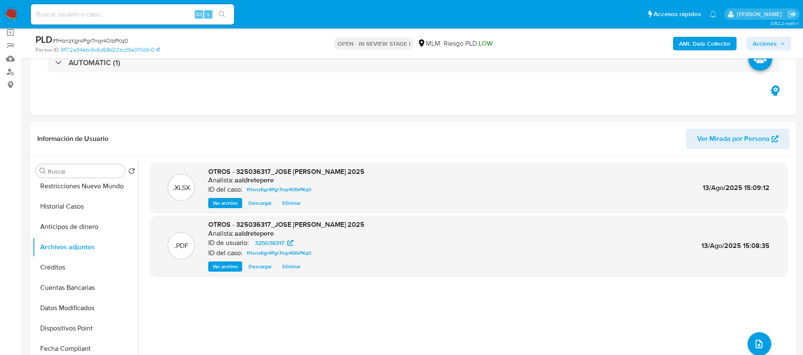
click at [782, 35] on div "AML Data Collector Acciones" at bounding box center [666, 43] width 250 height 20
click at [782, 44] on icon "button" at bounding box center [782, 43] width 5 height 5
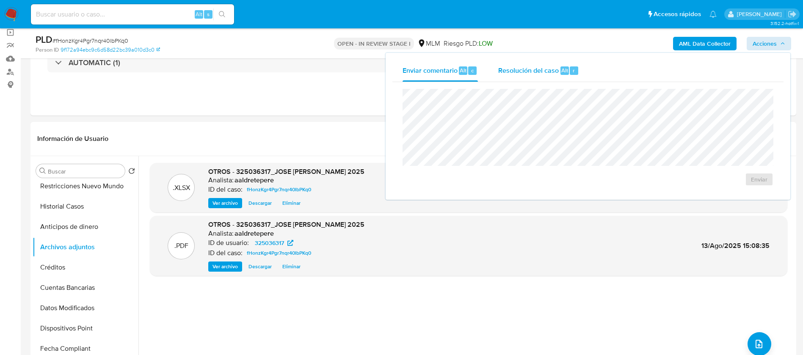
click at [525, 72] on span "Resolución del caso" at bounding box center [528, 70] width 61 height 10
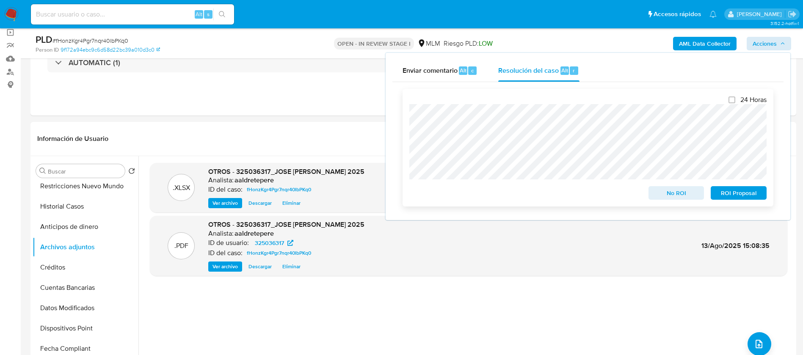
click at [680, 194] on span "No ROI" at bounding box center [676, 193] width 44 height 12
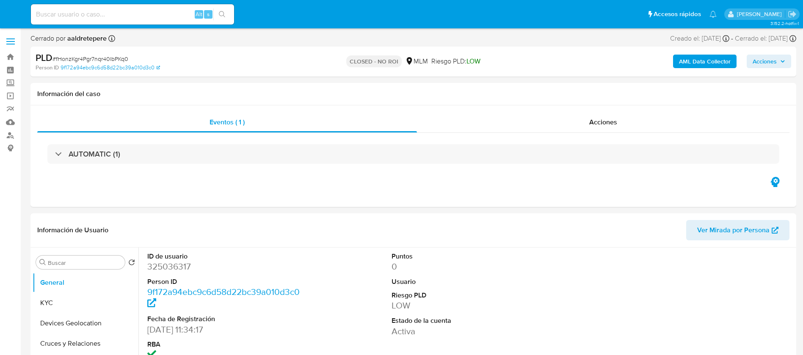
select select "10"
